Goal: Information Seeking & Learning: Find contact information

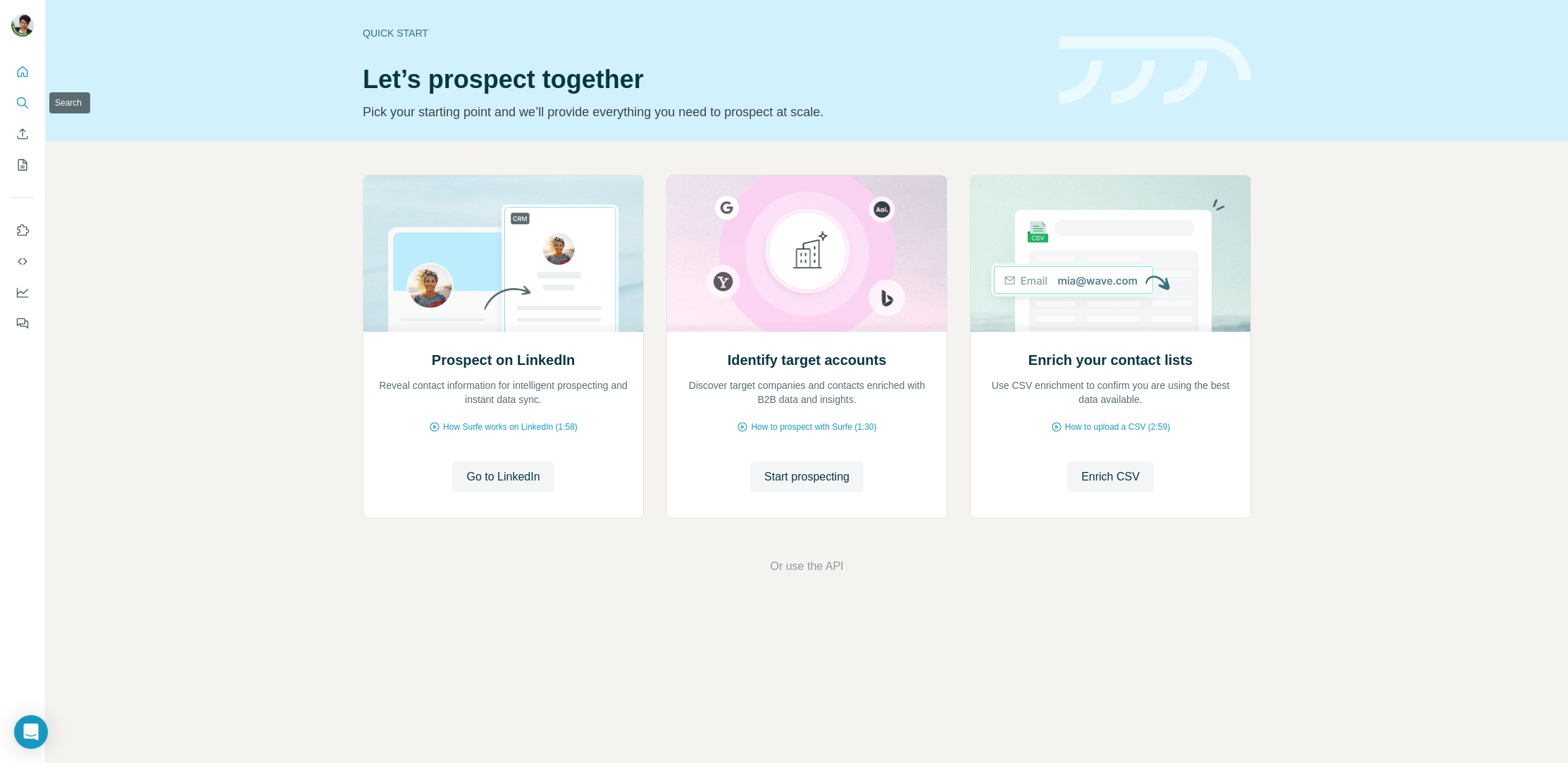
click at [29, 95] on icon "Search" at bounding box center [23, 103] width 14 height 14
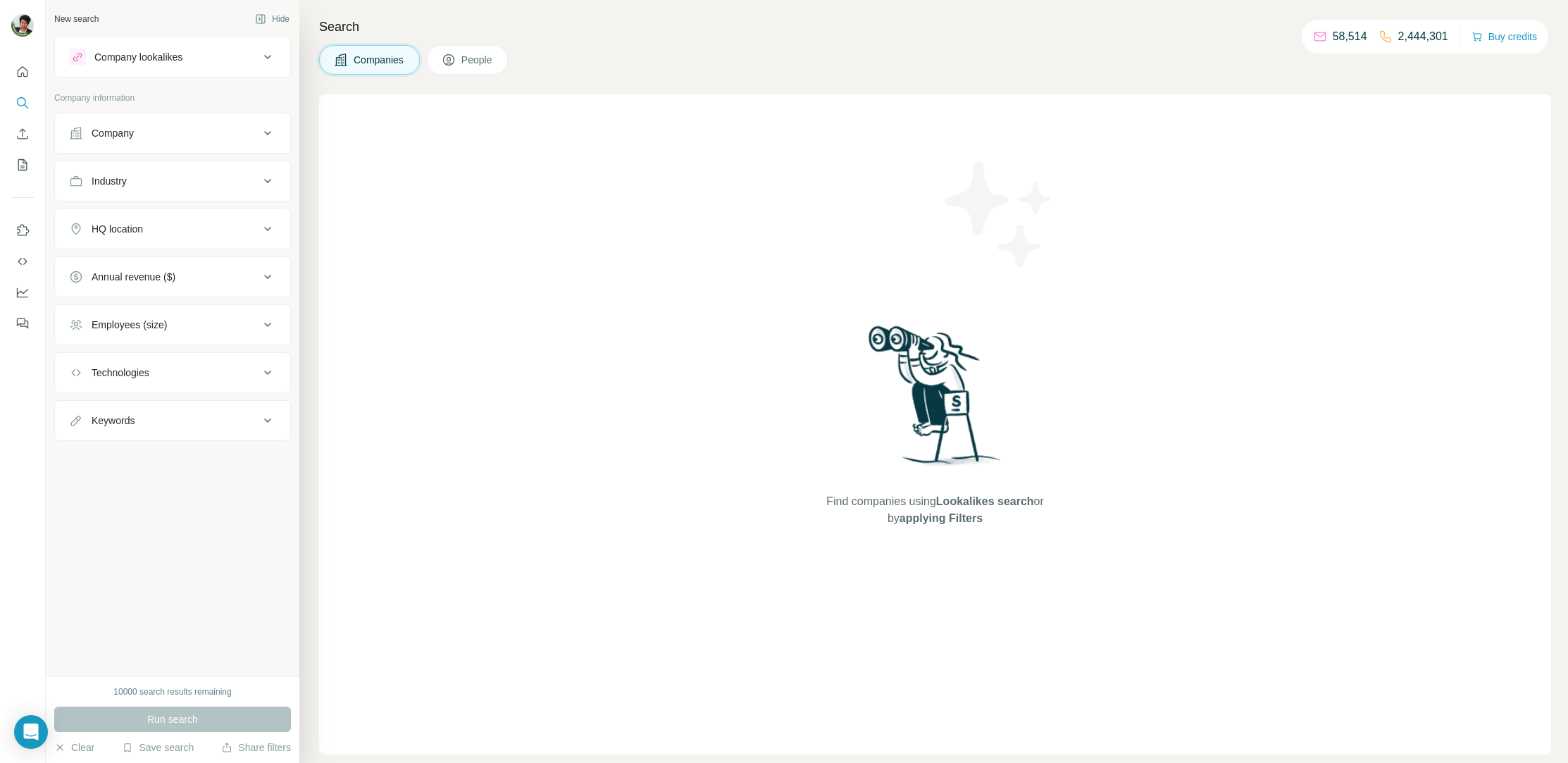
click at [256, 116] on button "Company" at bounding box center [173, 133] width 235 height 34
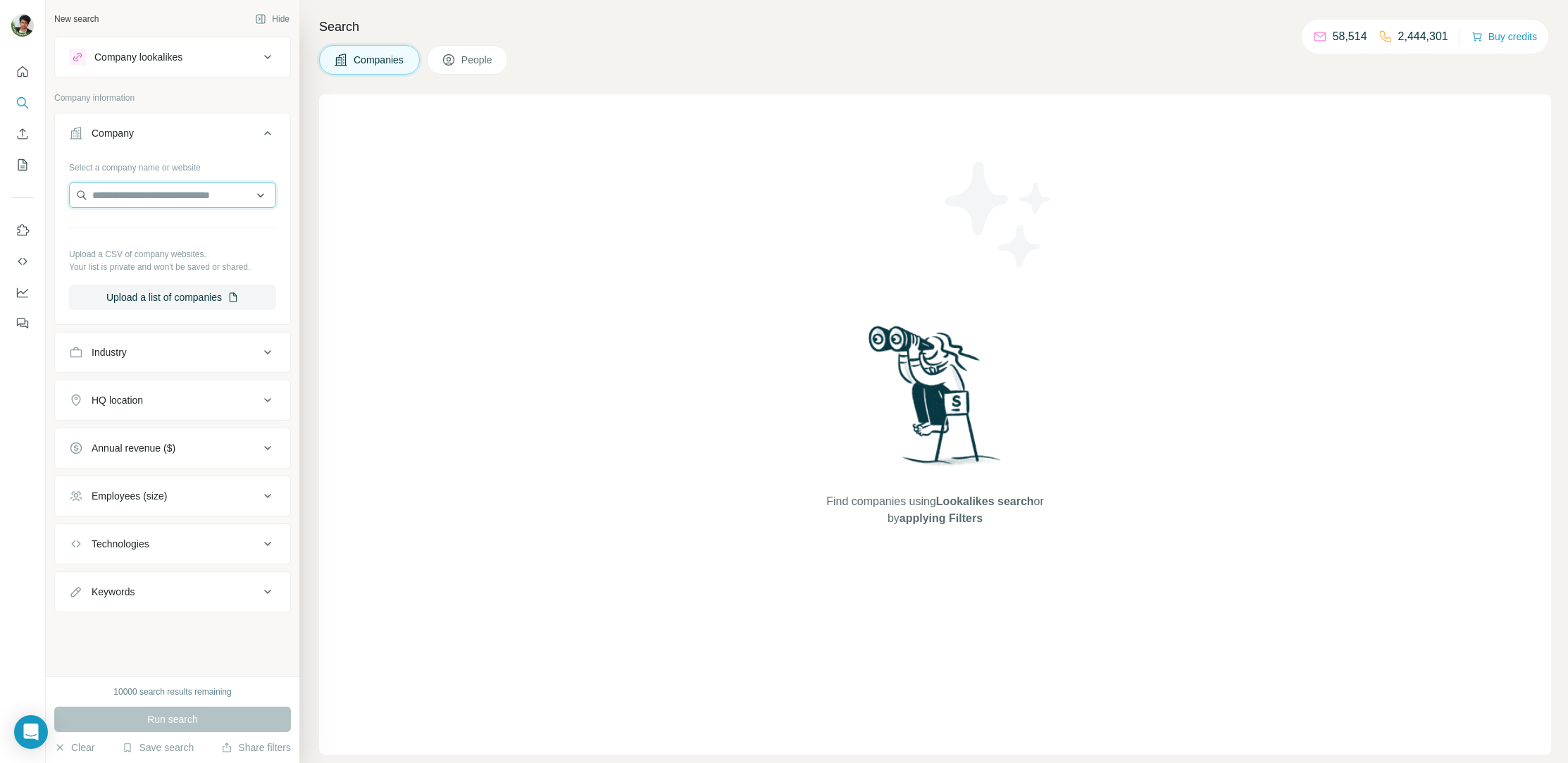
click at [180, 188] on input "text" at bounding box center [173, 195] width 207 height 25
type input "**********"
click at [141, 240] on p "[DOMAIN_NAME]" at bounding box center [143, 240] width 68 height 13
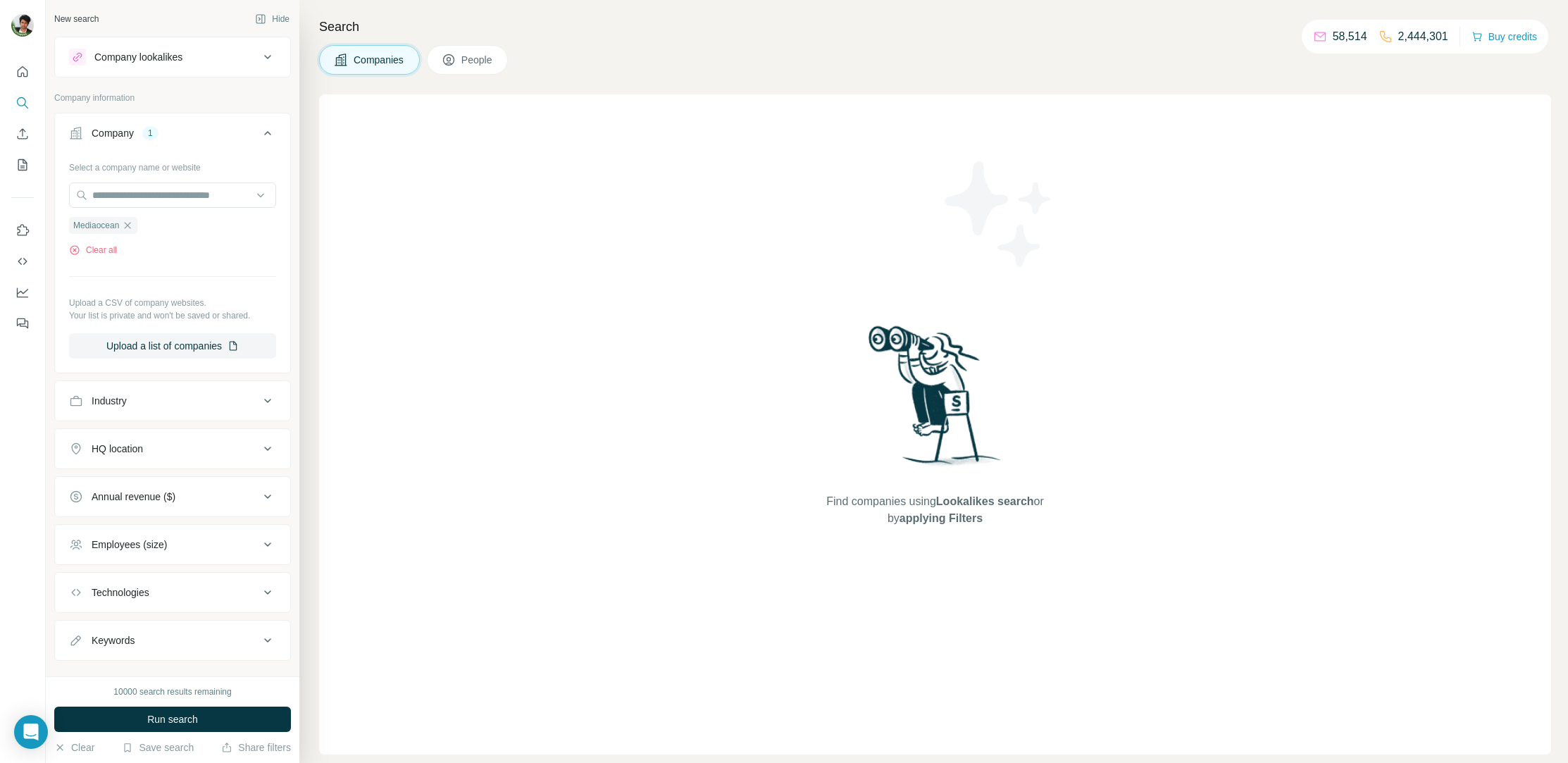
click at [468, 70] on button "People" at bounding box center [468, 60] width 82 height 30
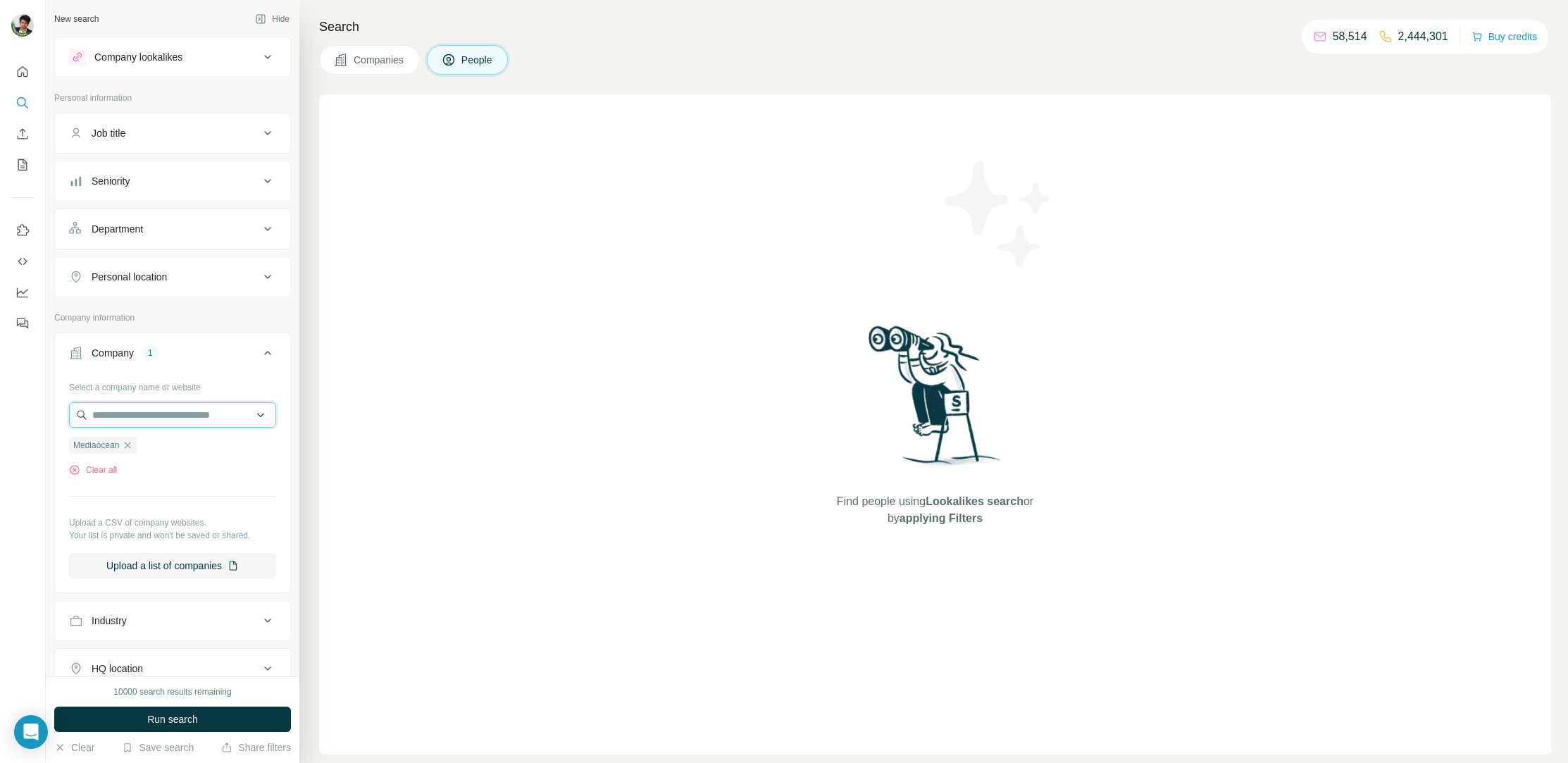
click at [161, 411] on input "text" at bounding box center [173, 415] width 207 height 25
click at [218, 147] on button "Job title" at bounding box center [173, 133] width 235 height 34
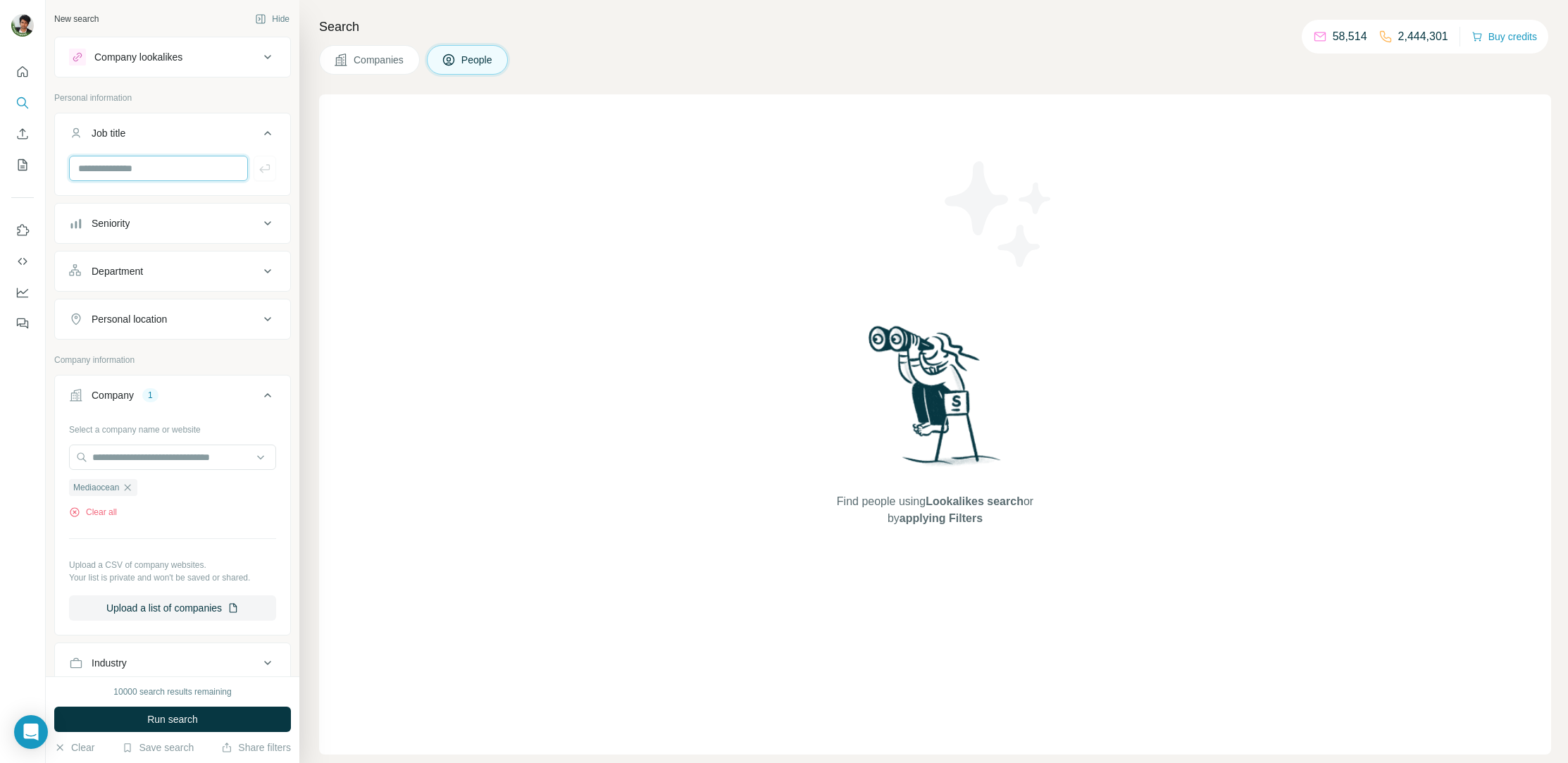
click at [138, 178] on input "text" at bounding box center [159, 168] width 179 height 25
type input "*"
type input "**********"
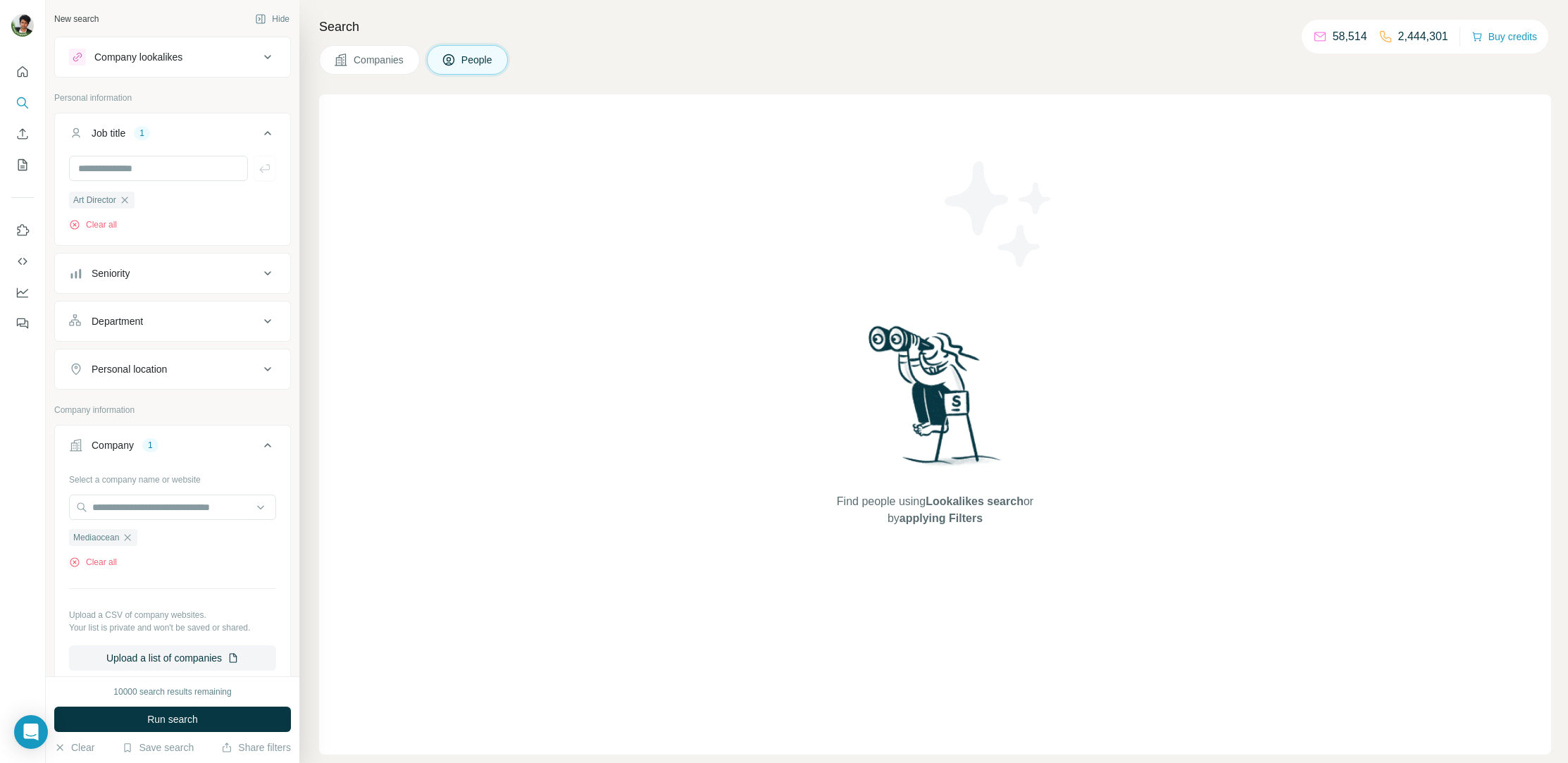
click at [783, 311] on div "Find people using Lookalikes search or by applying Filters" at bounding box center [935, 425] width 1232 height 660
click at [143, 729] on button "Run search" at bounding box center [173, 720] width 237 height 25
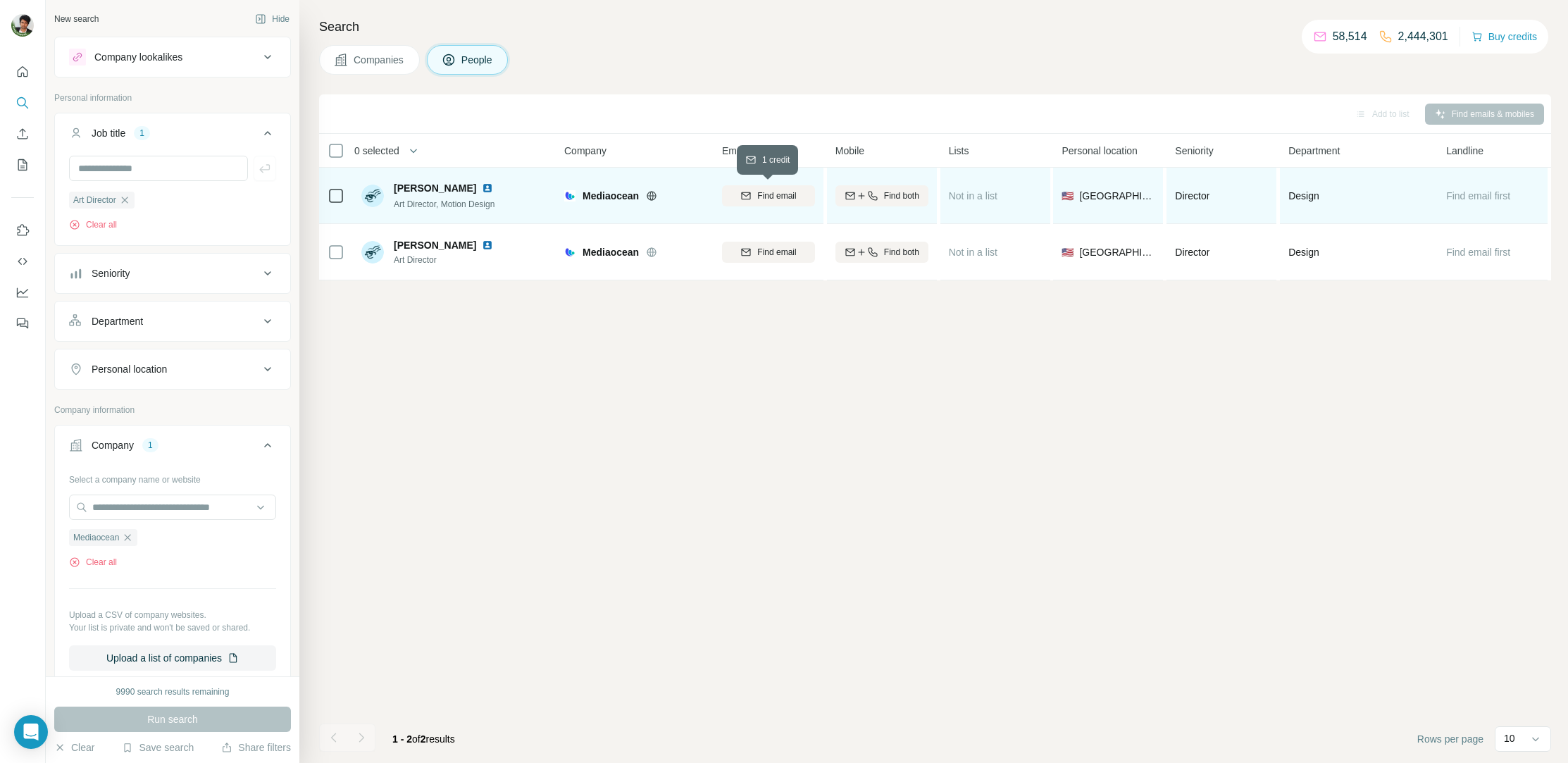
click at [771, 203] on button "Find email" at bounding box center [768, 196] width 93 height 21
drag, startPoint x: 734, startPoint y: 190, endPoint x: 819, endPoint y: 196, distance: 85.2
click at [819, 196] on td "[EMAIL_ADDRESS][DOMAIN_NAME]" at bounding box center [767, 196] width 110 height 56
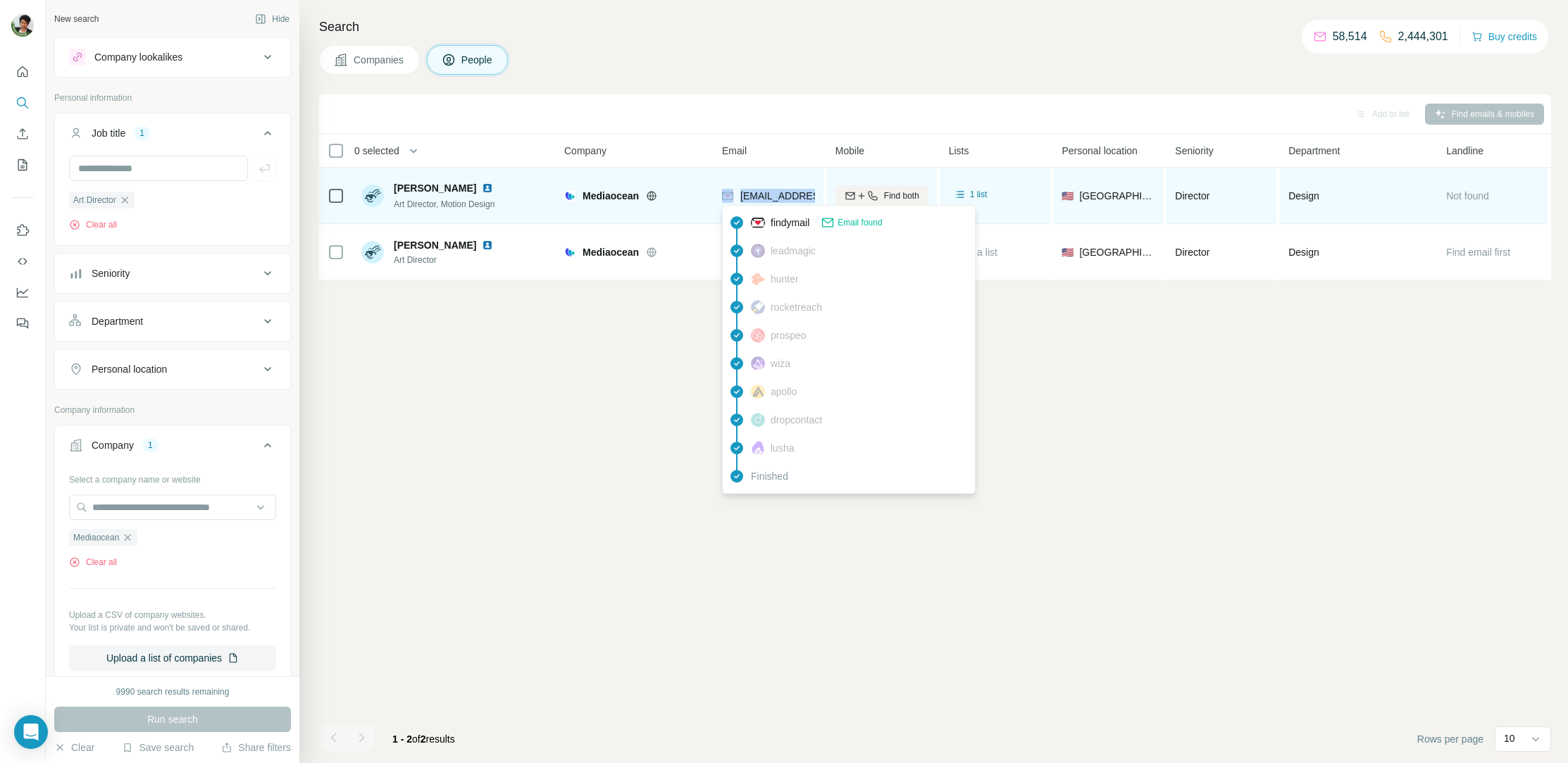
copy div "jwood@mediaoc"
click at [773, 202] on span "[EMAIL_ADDRESS][DOMAIN_NAME]" at bounding box center [817, 196] width 155 height 14
click at [768, 194] on span "[EMAIL_ADDRESS][DOMAIN_NAME]" at bounding box center [823, 196] width 167 height 11
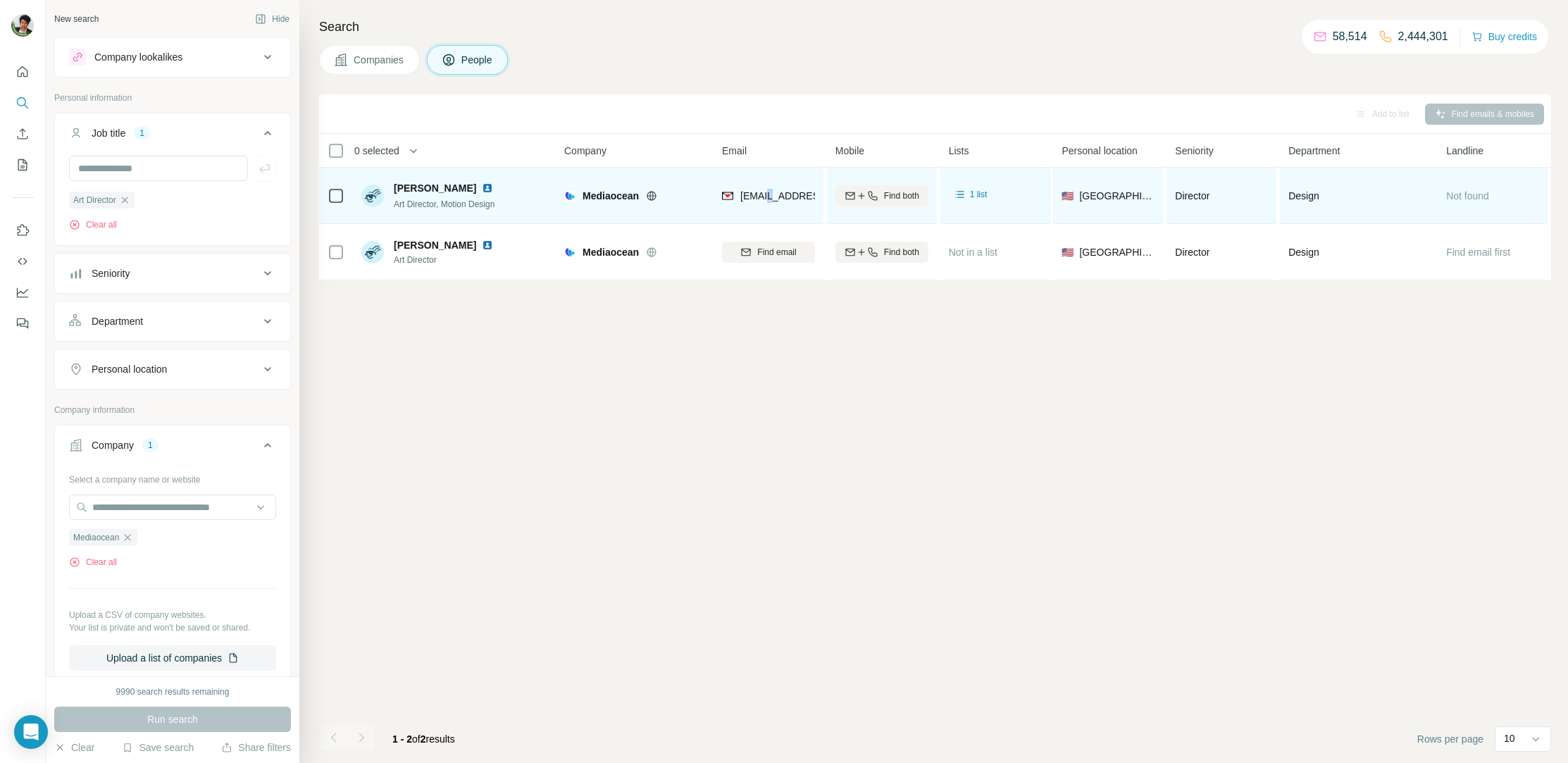
click at [760, 176] on div "[EMAIL_ADDRESS][DOMAIN_NAME]" at bounding box center [768, 195] width 93 height 39
click at [602, 194] on span "Mediaocean" at bounding box center [610, 196] width 56 height 14
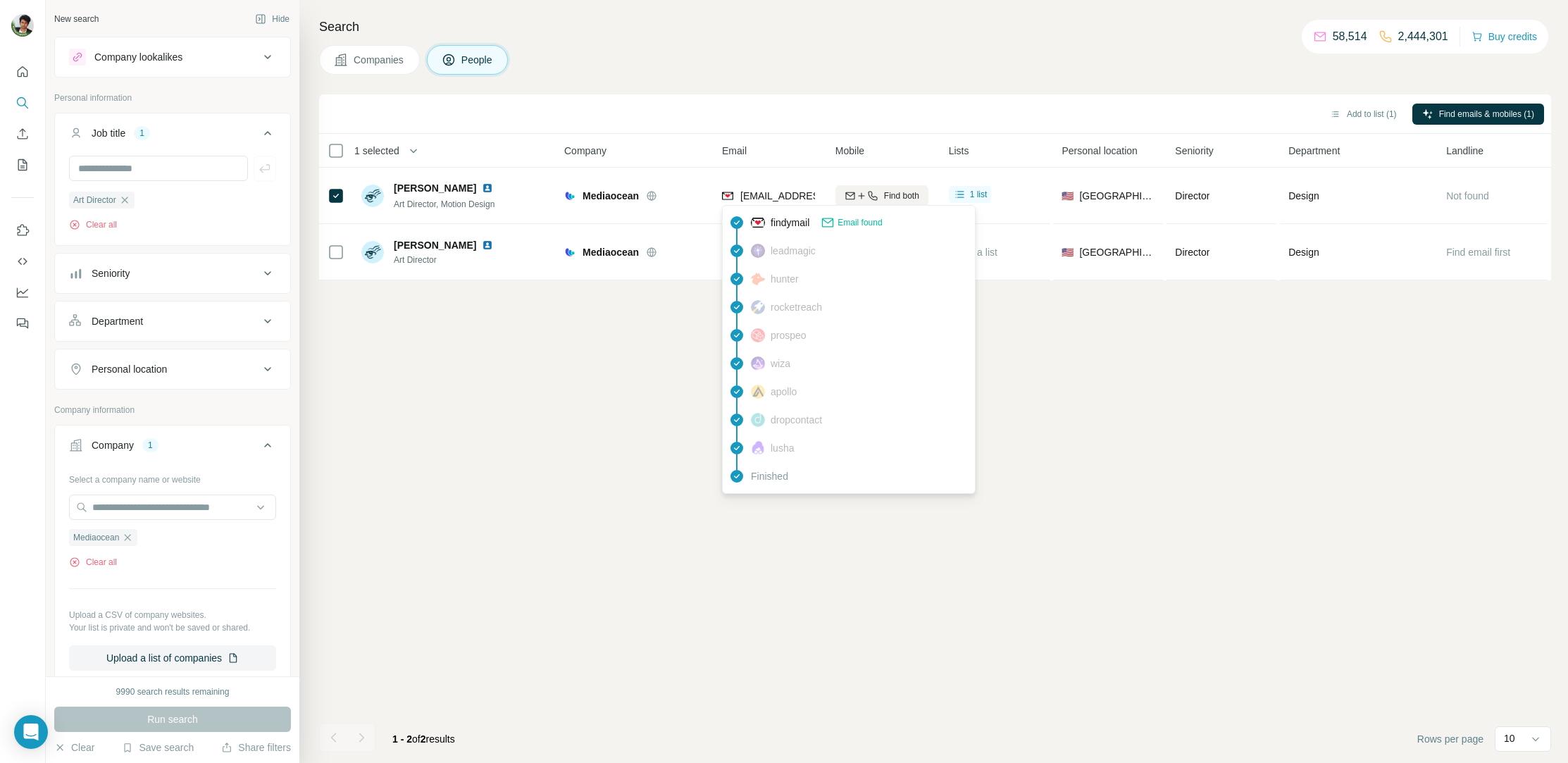
click at [856, 225] on span "Email found" at bounding box center [860, 223] width 44 height 13
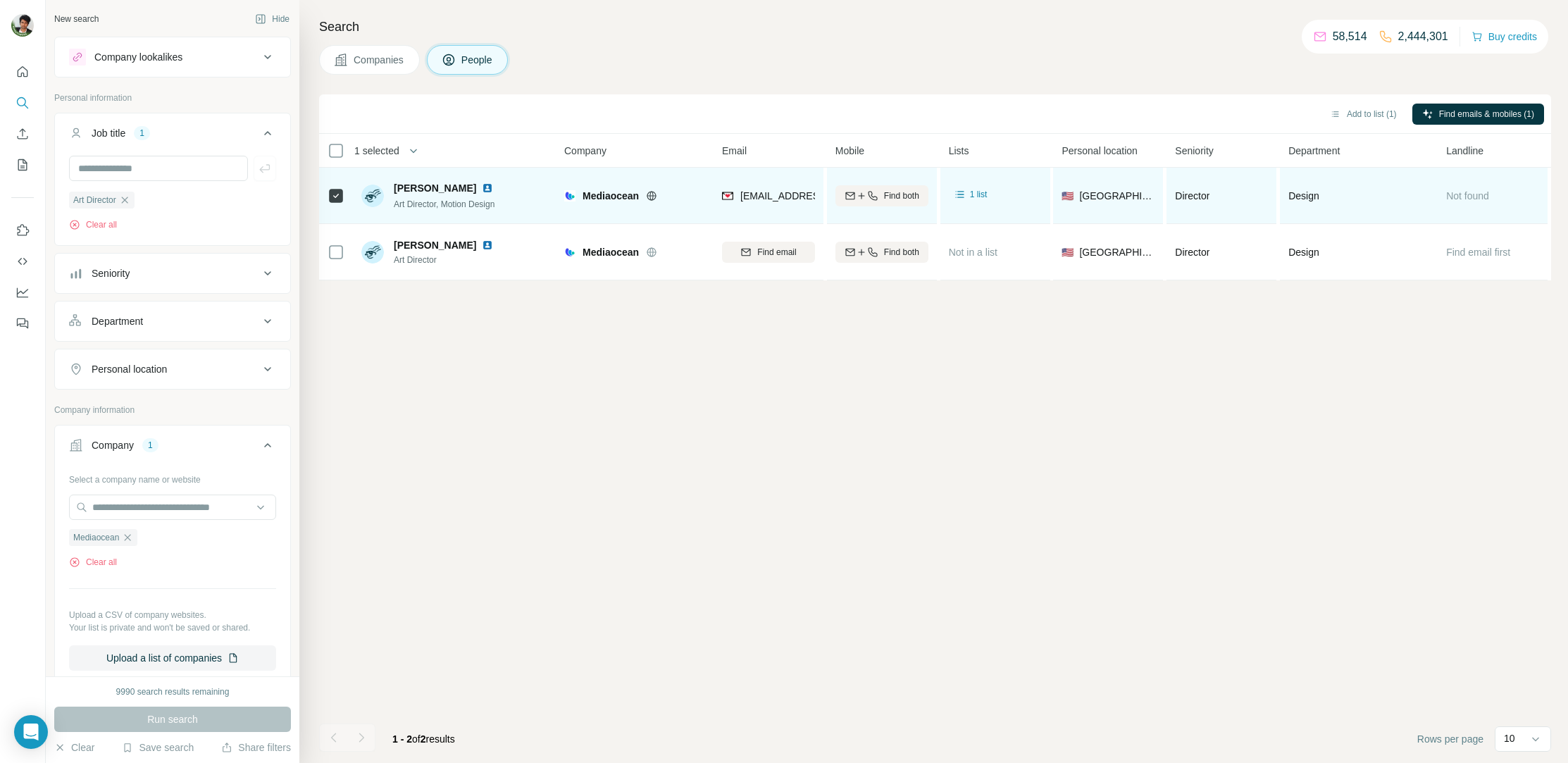
click at [478, 215] on td "[PERSON_NAME] Art Director, Motion Design" at bounding box center [454, 196] width 204 height 56
click at [532, 207] on div "[PERSON_NAME] Art Director, Motion Design" at bounding box center [455, 195] width 188 height 39
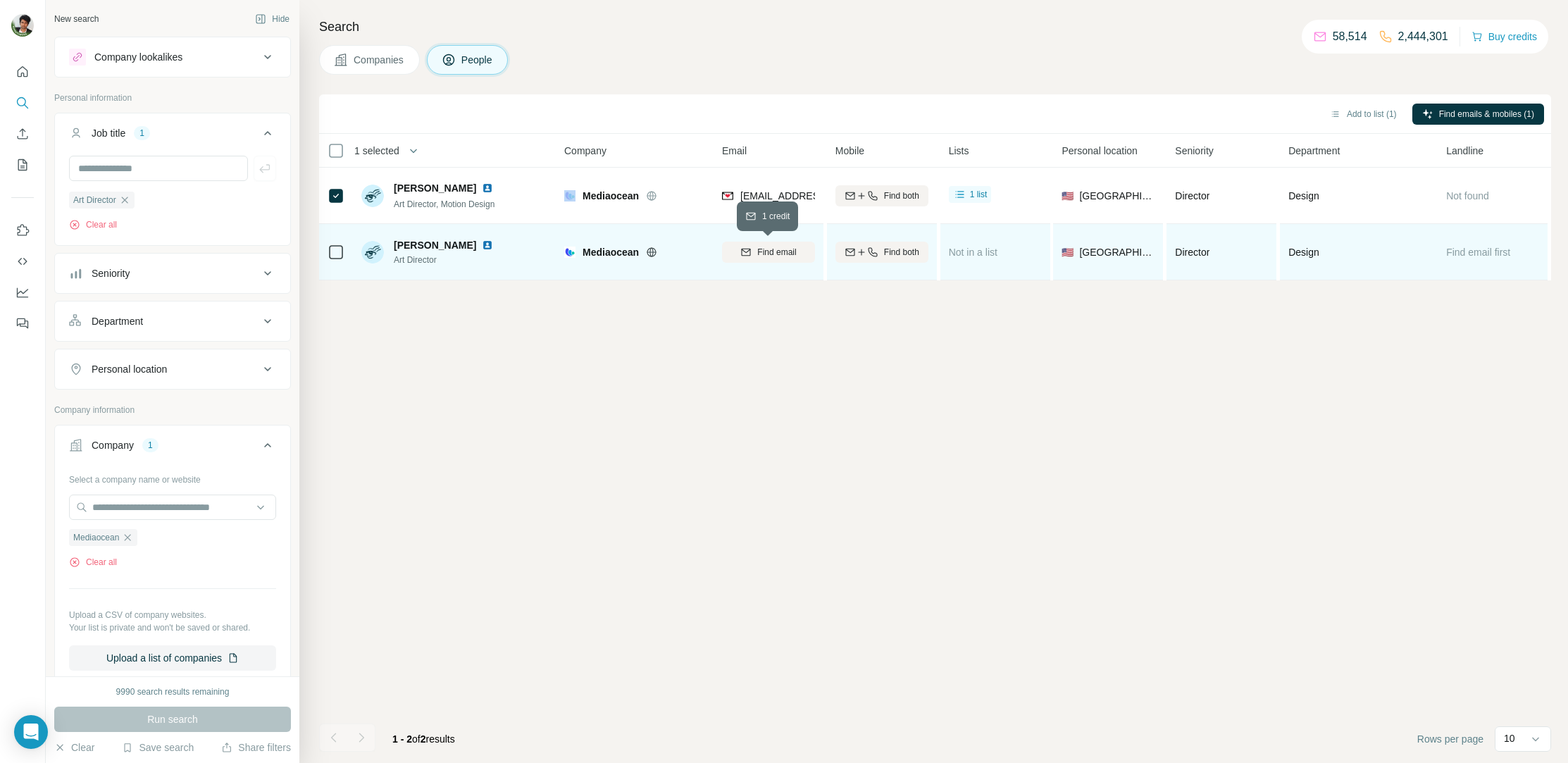
click at [790, 252] on span "Find email" at bounding box center [776, 252] width 39 height 13
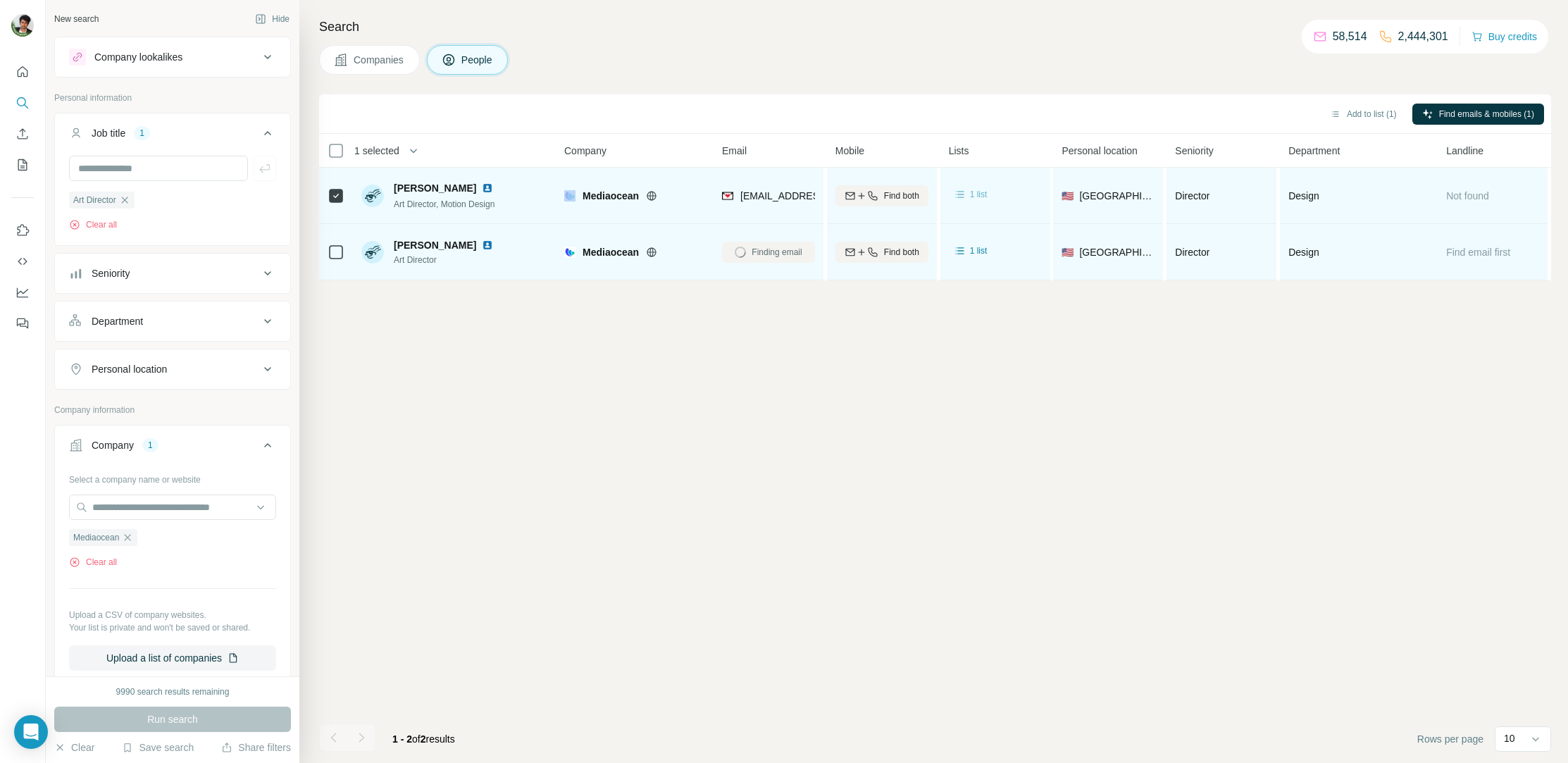
click at [965, 196] on icon at bounding box center [960, 195] width 14 height 14
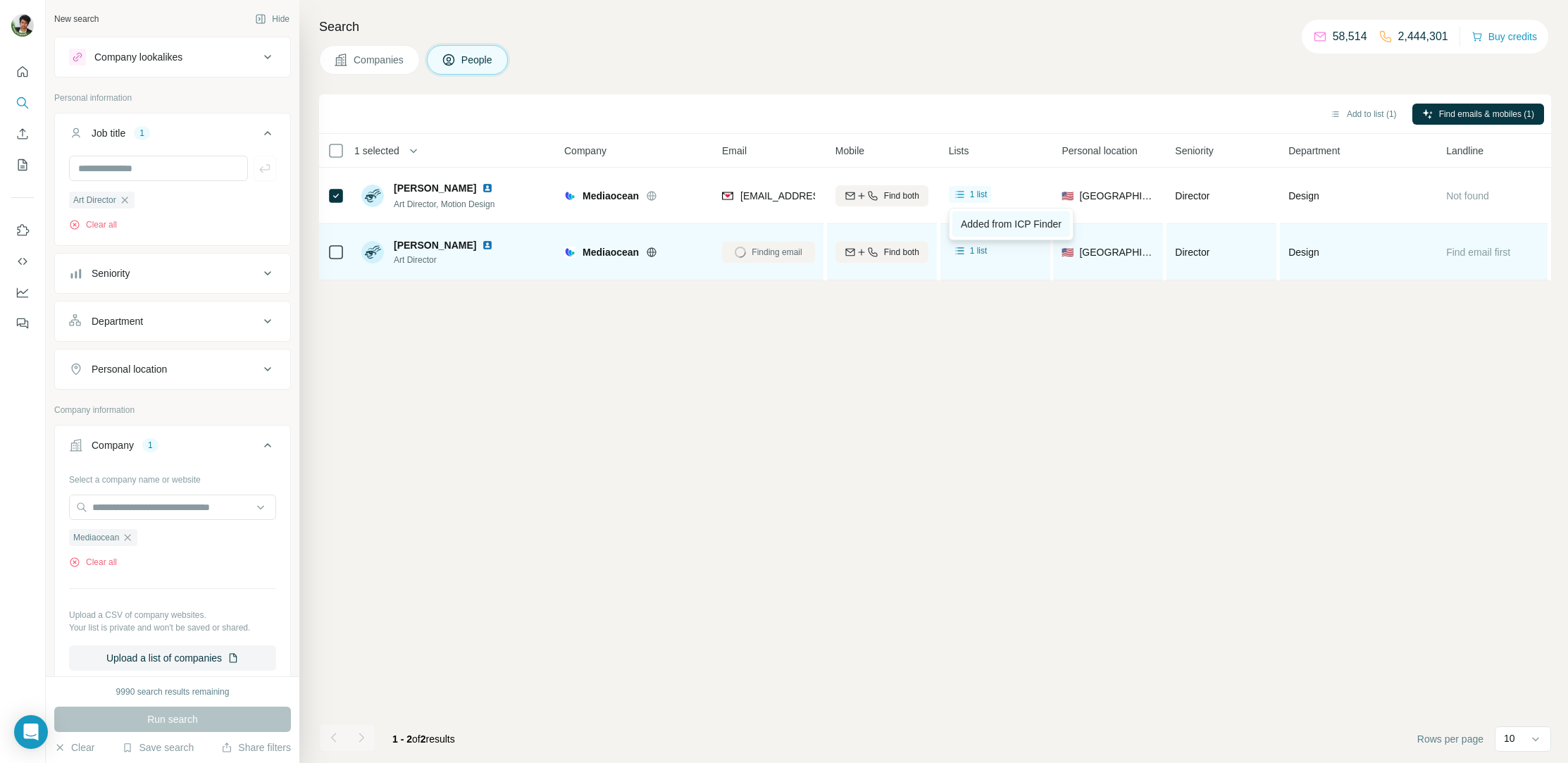
click at [978, 214] on link "Added from ICP Finder" at bounding box center [1010, 224] width 118 height 25
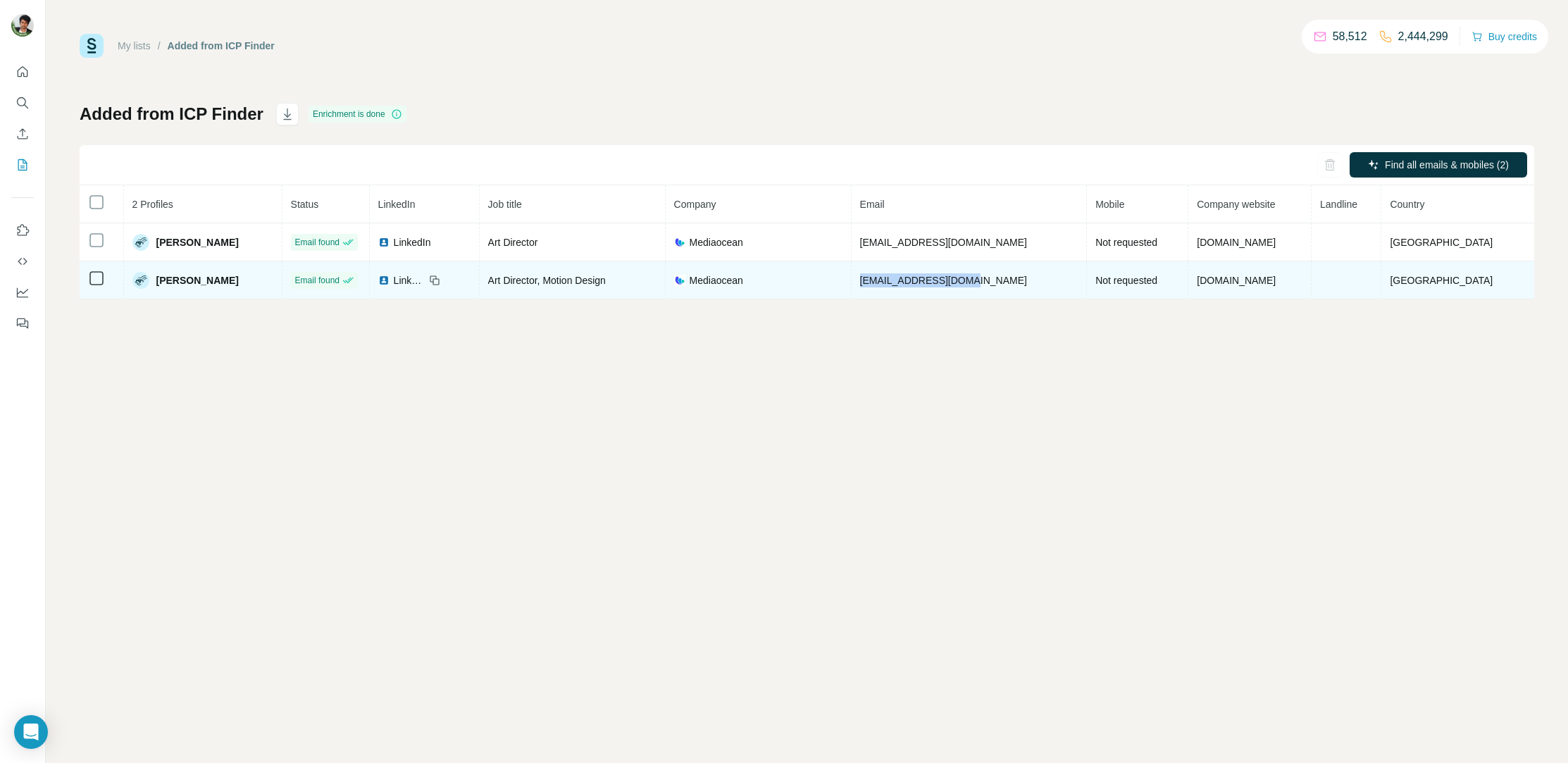
drag, startPoint x: 1004, startPoint y: 286, endPoint x: 871, endPoint y: 279, distance: 133.2
click at [871, 279] on td "[EMAIL_ADDRESS][DOMAIN_NAME]" at bounding box center [969, 280] width 236 height 38
copy span "[EMAIL_ADDRESS][DOMAIN_NAME]"
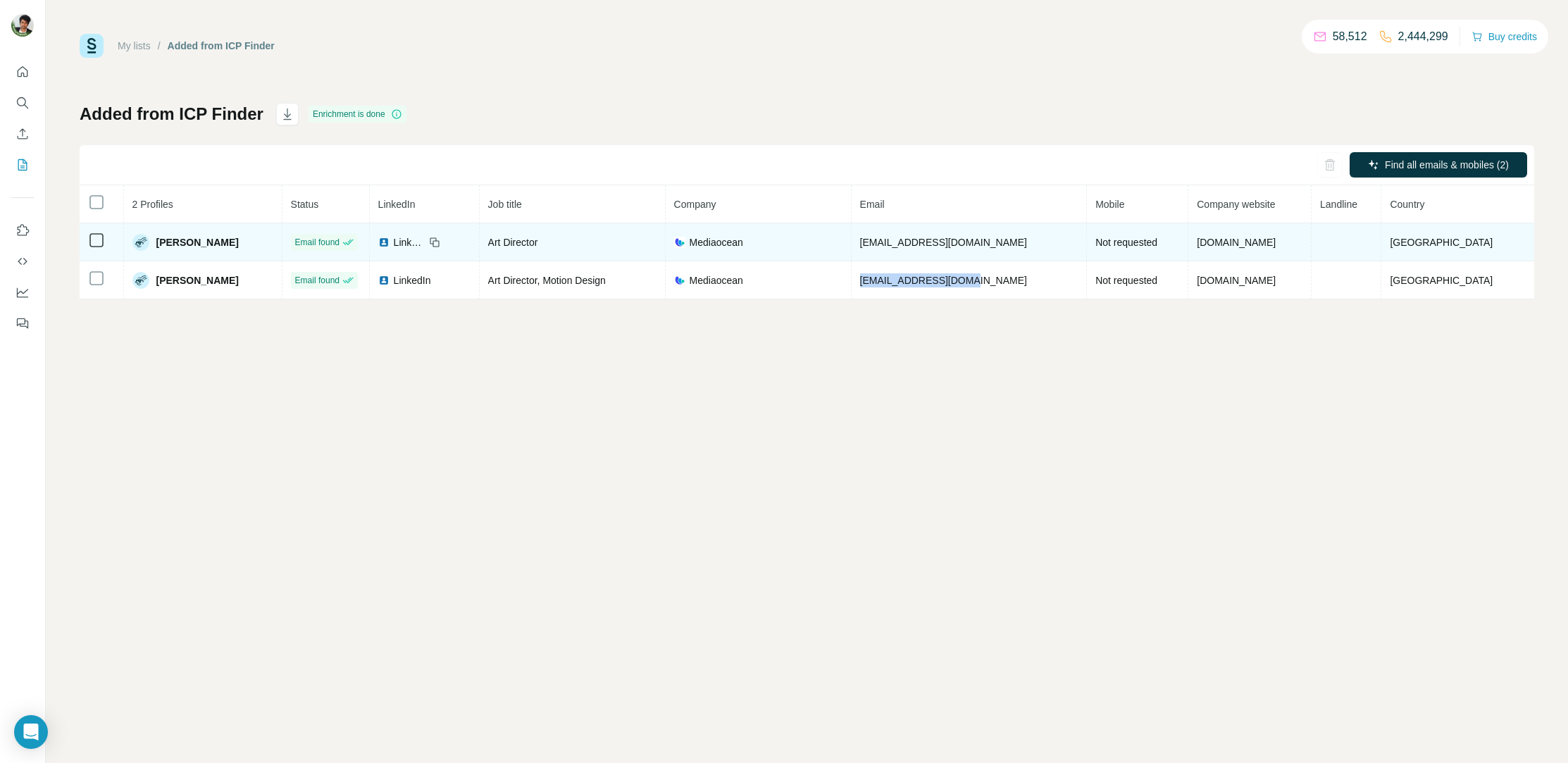
click at [413, 239] on span "LinkedIn" at bounding box center [409, 242] width 31 height 14
